Goal: Task Accomplishment & Management: Manage account settings

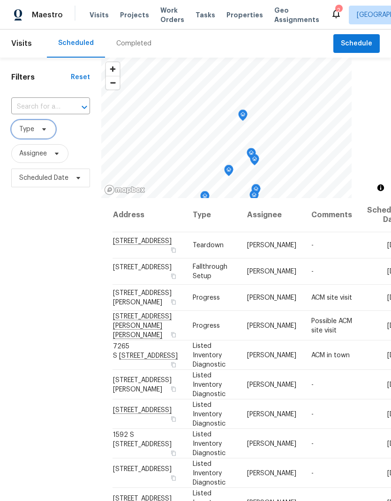
click at [41, 130] on icon at bounding box center [43, 129] width 7 height 7
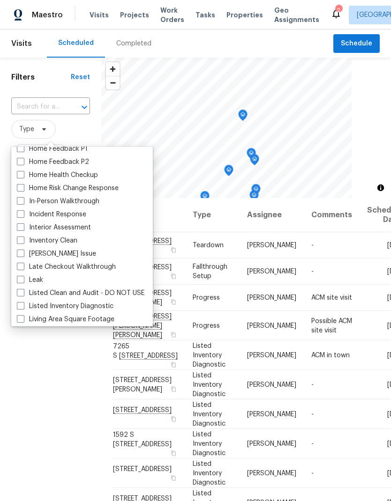
scroll to position [318, 0]
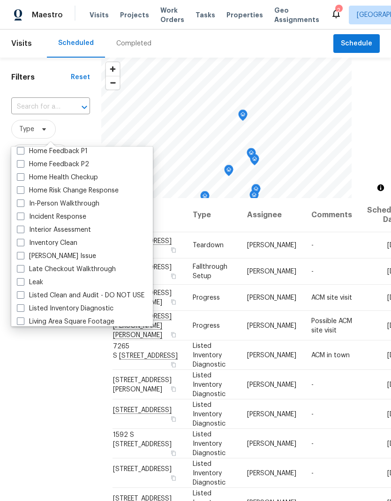
click at [25, 204] on label "In-Person Walkthrough" at bounding box center [58, 203] width 82 height 9
click at [23, 204] on input "In-Person Walkthrough" at bounding box center [20, 202] width 6 height 6
checkbox input "true"
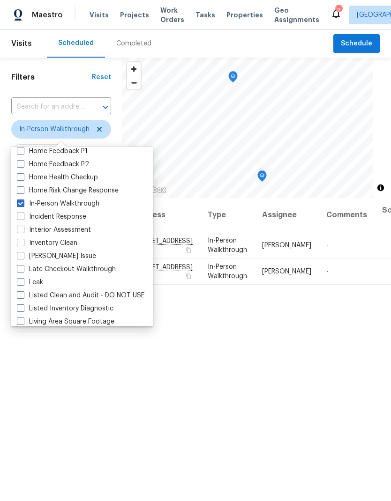
click at [36, 369] on div "Filters Reset ​ In-Person Walkthrough Assignee Scheduled Date" at bounding box center [61, 328] width 122 height 541
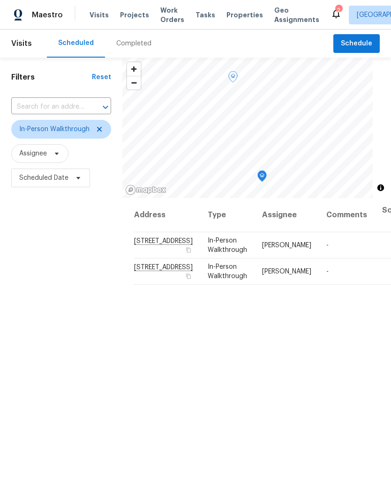
click at [0, 0] on icon at bounding box center [0, 0] width 0 height 0
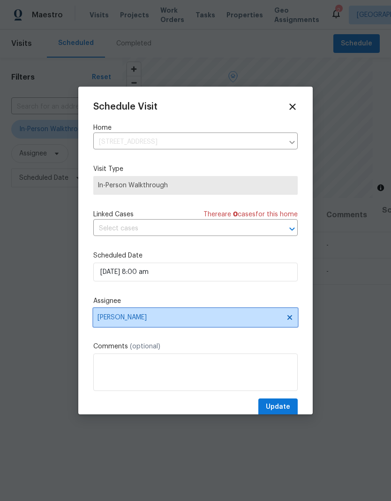
click at [291, 320] on icon at bounding box center [289, 317] width 5 height 5
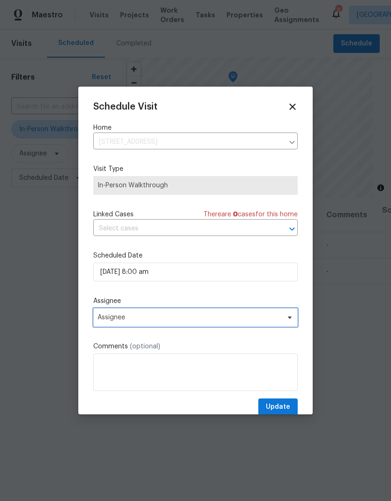
click at [245, 321] on span "Assignee" at bounding box center [189, 317] width 184 height 7
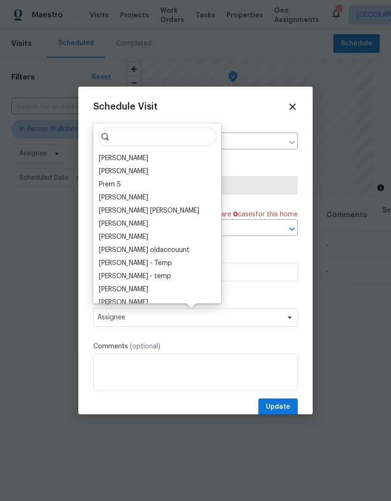
click at [133, 159] on div "Jaime Angulo" at bounding box center [123, 158] width 49 height 9
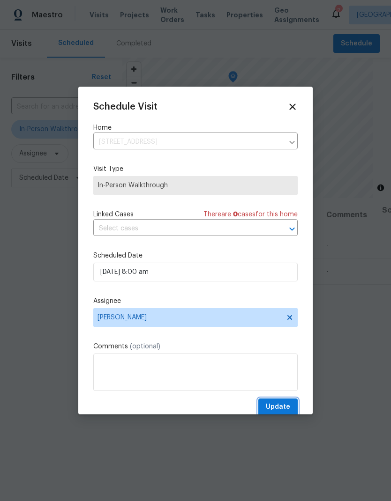
click at [286, 409] on span "Update" at bounding box center [278, 407] width 24 height 12
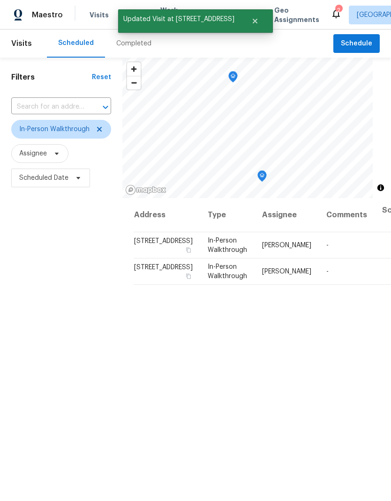
click at [65, 339] on div "Filters Reset ​ In-Person Walkthrough Assignee Scheduled Date" at bounding box center [61, 328] width 122 height 541
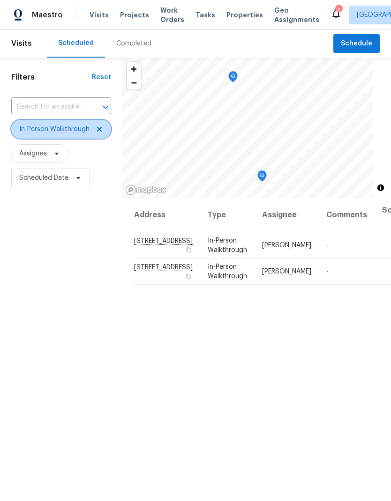
click at [96, 133] on icon at bounding box center [99, 129] width 7 height 7
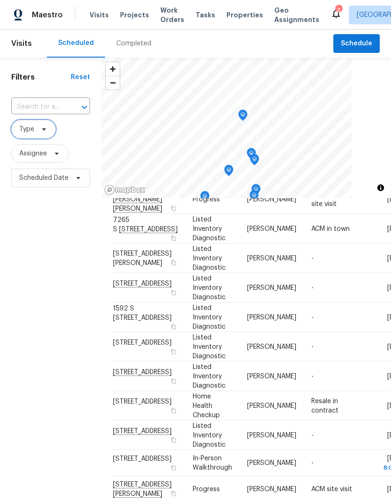
scroll to position [132, 0]
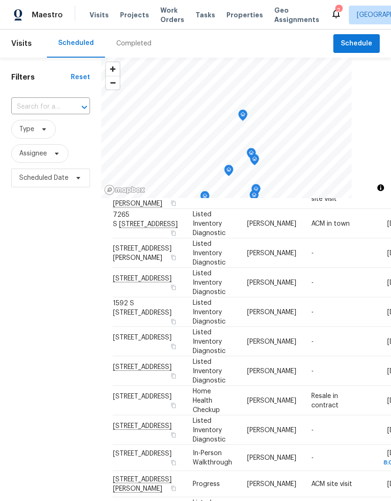
click at [30, 360] on div "Filters Reset ​ Type Assignee Scheduled Date" at bounding box center [50, 328] width 101 height 541
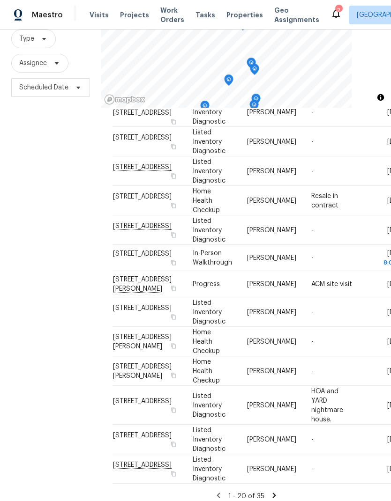
scroll to position [37, 0]
click at [271, 491] on icon at bounding box center [274, 495] width 8 height 8
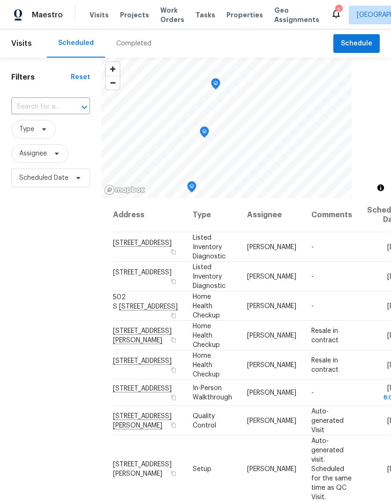
scroll to position [0, 0]
click at [52, 347] on div "Filters Reset ​ Type Assignee Scheduled Date" at bounding box center [50, 328] width 101 height 541
click at [76, 357] on div "Filters Reset ​ Type Assignee Scheduled Date" at bounding box center [50, 328] width 101 height 541
